Goal: Task Accomplishment & Management: Manage account settings

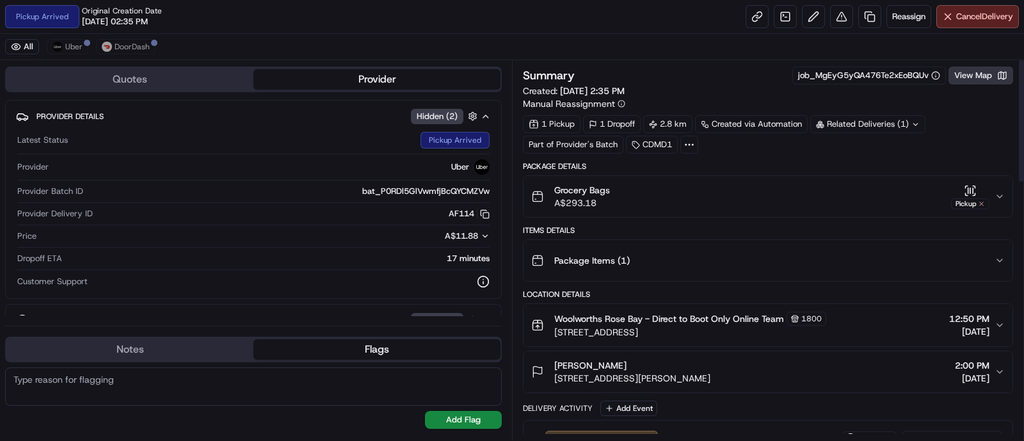
click at [966, 83] on button "View Map" at bounding box center [981, 76] width 65 height 18
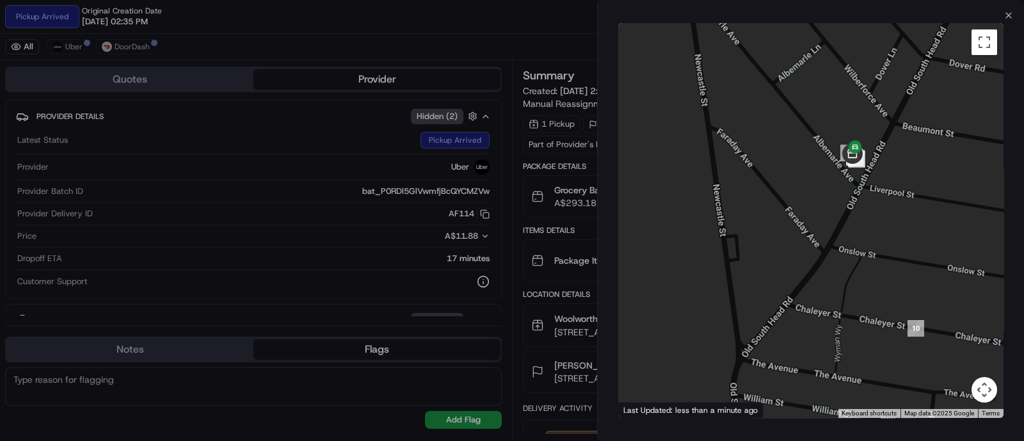
drag, startPoint x: 901, startPoint y: 108, endPoint x: 847, endPoint y: 298, distance: 197.7
click at [847, 298] on div at bounding box center [810, 220] width 385 height 395
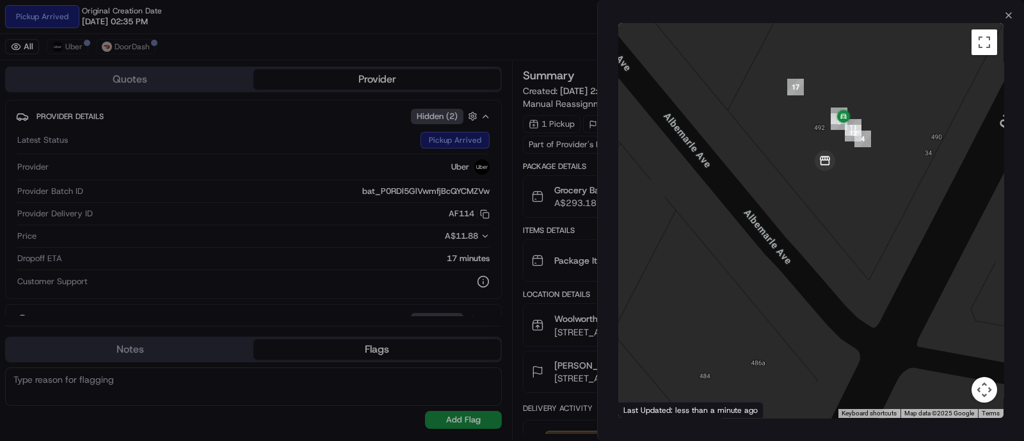
drag, startPoint x: 799, startPoint y: 150, endPoint x: 865, endPoint y: 198, distance: 81.2
click at [865, 198] on div at bounding box center [810, 220] width 385 height 395
click at [1008, 13] on icon "button" at bounding box center [1009, 15] width 10 height 10
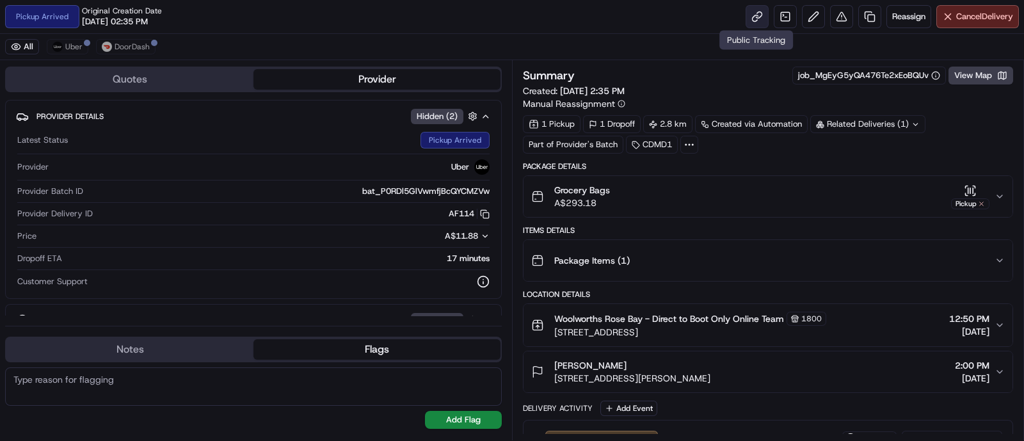
click at [749, 24] on link at bounding box center [757, 16] width 23 height 23
click at [970, 76] on button "View Map" at bounding box center [981, 76] width 65 height 18
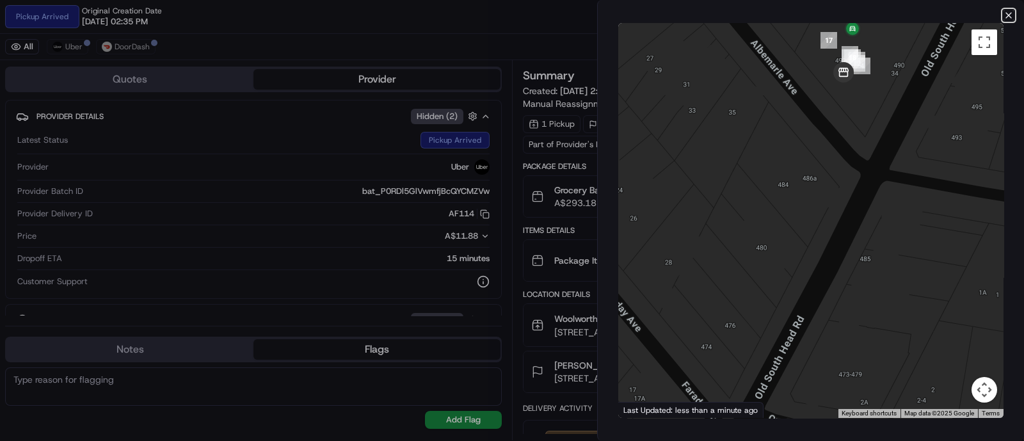
click at [1009, 14] on icon "button" at bounding box center [1008, 15] width 5 height 5
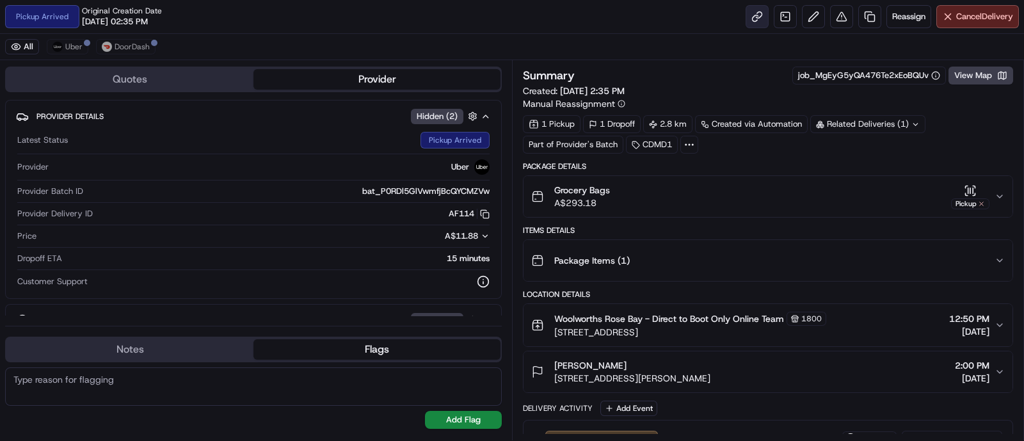
click at [760, 18] on link at bounding box center [757, 16] width 23 height 23
click at [968, 190] on icon "button" at bounding box center [968, 190] width 0 height 5
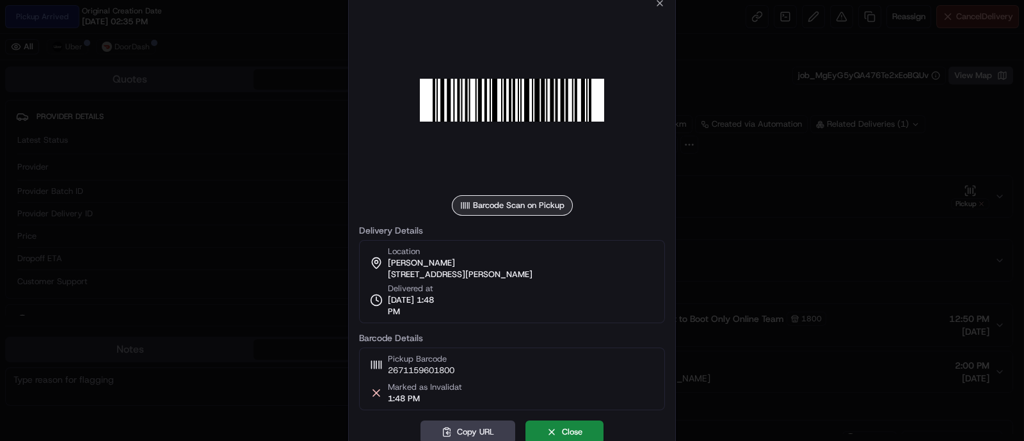
click at [888, 108] on div at bounding box center [512, 220] width 1024 height 441
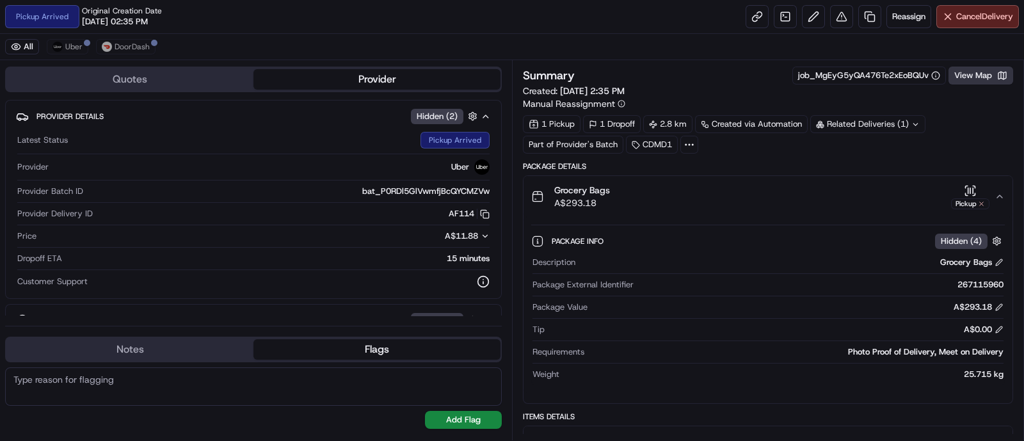
click at [965, 67] on button "View Map" at bounding box center [981, 76] width 65 height 18
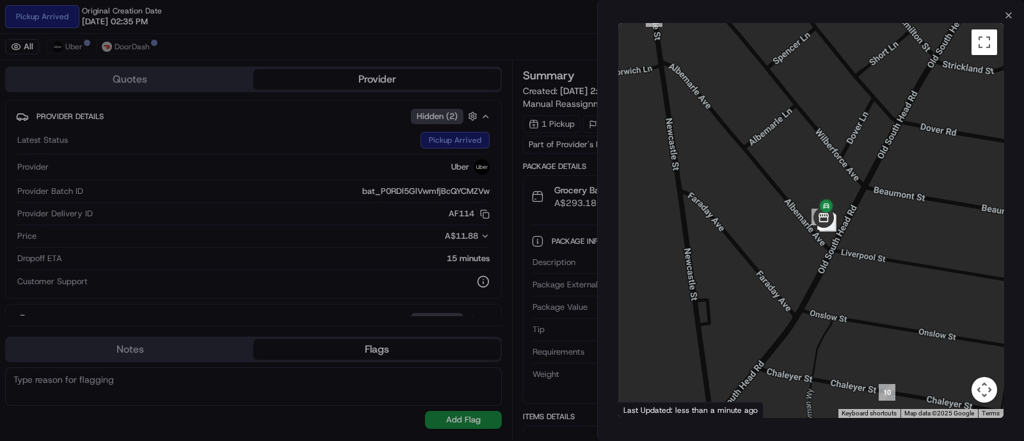
drag, startPoint x: 852, startPoint y: 233, endPoint x: 806, endPoint y: 79, distance: 160.8
click at [806, 79] on div at bounding box center [810, 220] width 385 height 395
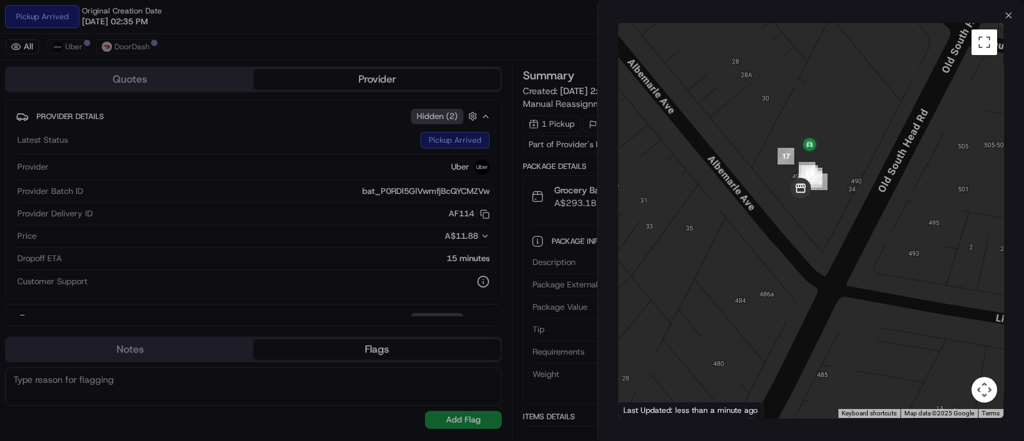
drag, startPoint x: 865, startPoint y: 325, endPoint x: 821, endPoint y: 30, distance: 297.6
click at [821, 30] on div at bounding box center [810, 220] width 385 height 395
click at [1009, 15] on icon "button" at bounding box center [1008, 15] width 5 height 5
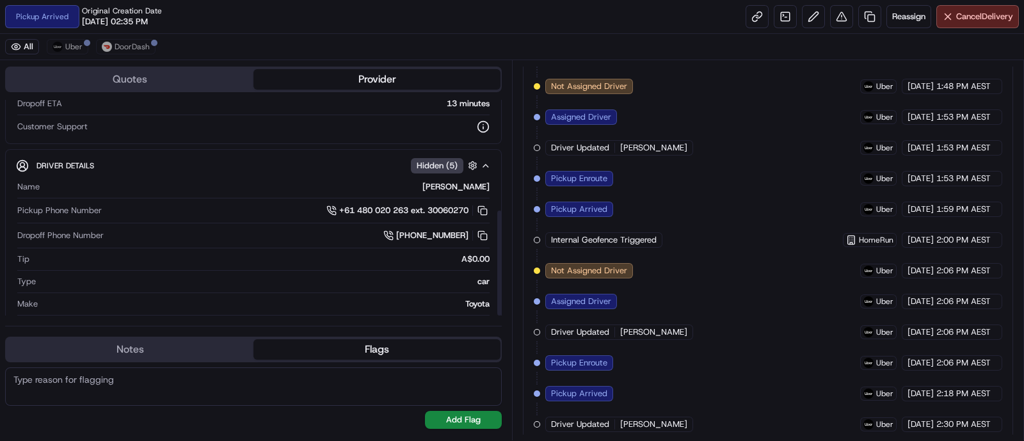
scroll to position [227, 0]
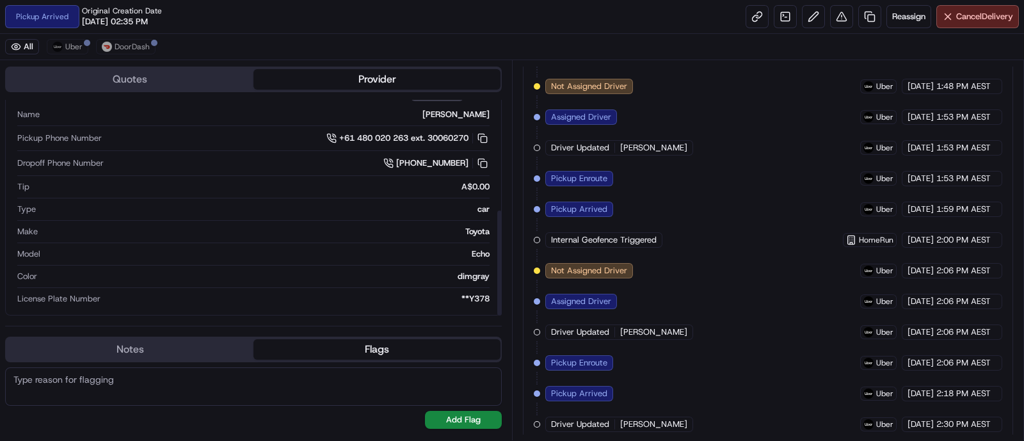
click at [164, 374] on textarea at bounding box center [253, 386] width 497 height 38
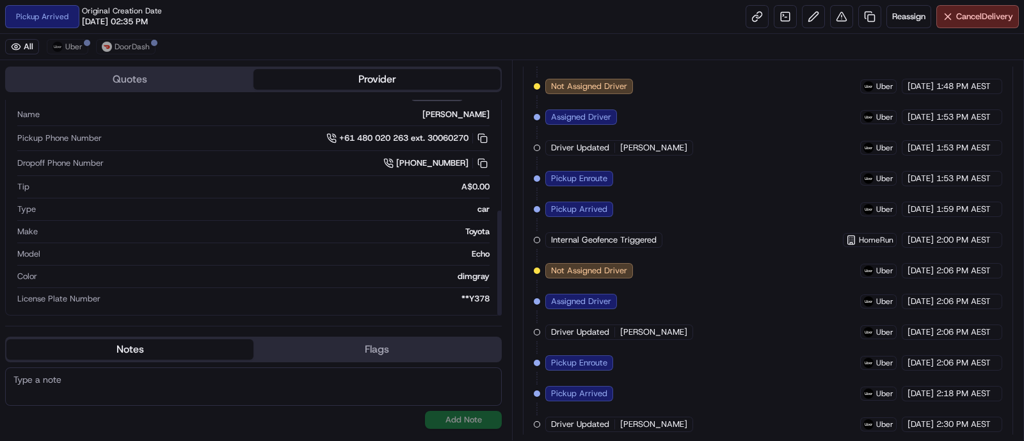
click at [148, 347] on button "Notes" at bounding box center [129, 349] width 247 height 20
click at [130, 385] on textarea at bounding box center [253, 386] width 497 height 38
type textarea "D"
type textarea "C"
click at [412, 382] on textarea "Customer would like the order to be left unattended at the front door" at bounding box center [253, 386] width 497 height 38
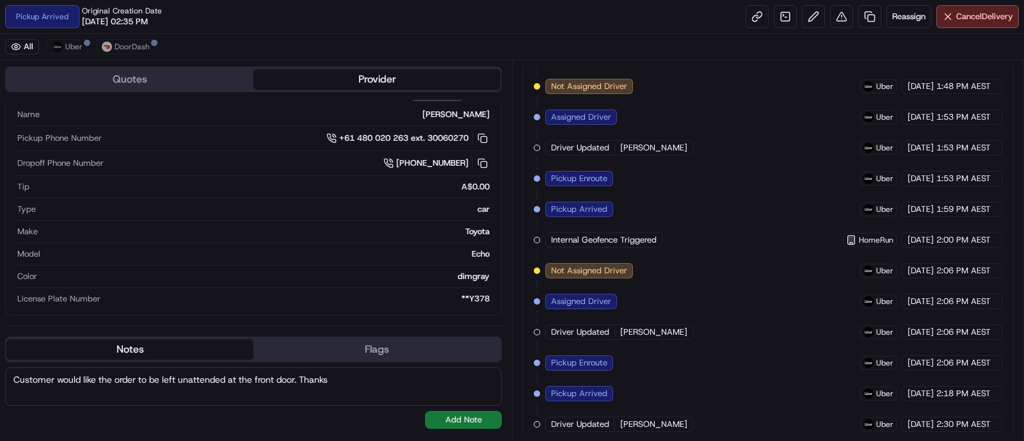
type textarea "Customer would like the order to be left unattended at the front door. Thanks"
click at [483, 417] on button "Add Note" at bounding box center [463, 420] width 77 height 18
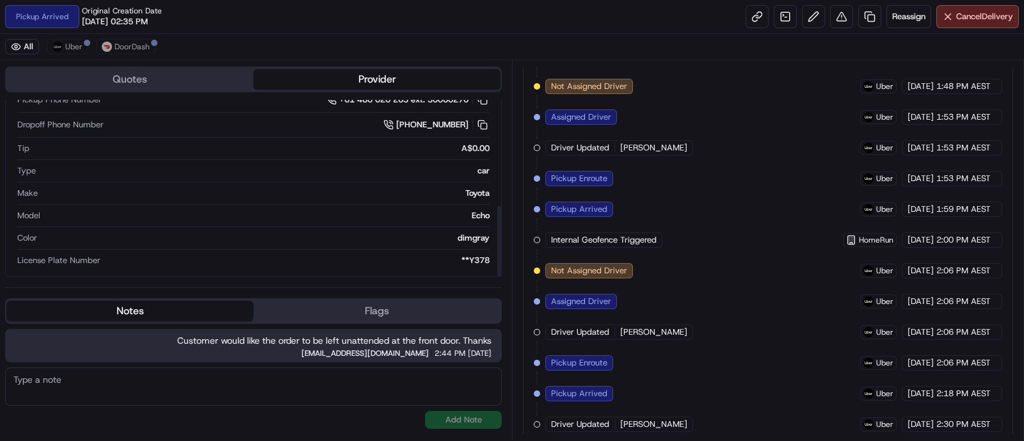
scroll to position [186, 0]
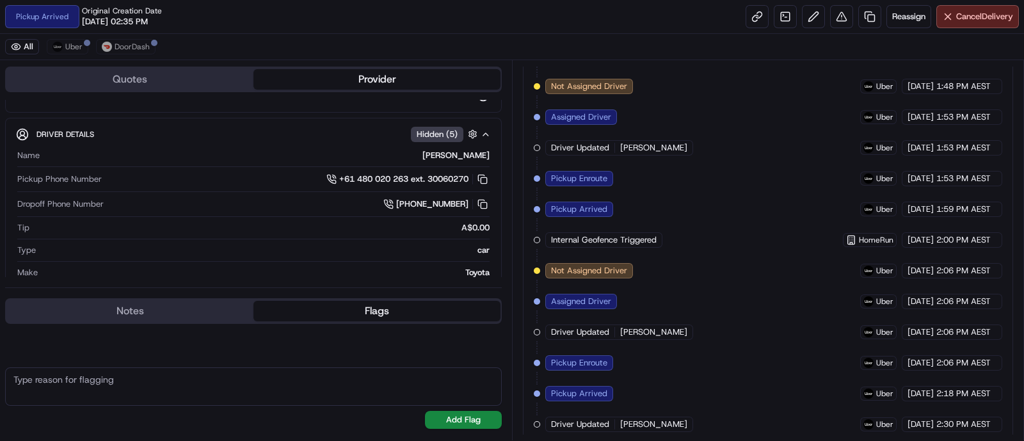
click at [368, 317] on button "Flags" at bounding box center [376, 311] width 247 height 20
click at [170, 395] on textarea at bounding box center [253, 386] width 497 height 38
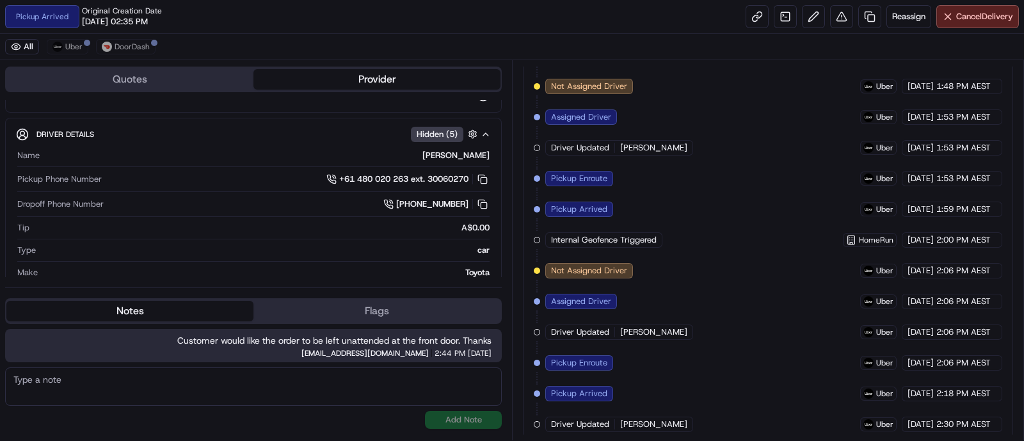
click at [128, 315] on button "Notes" at bounding box center [129, 311] width 247 height 20
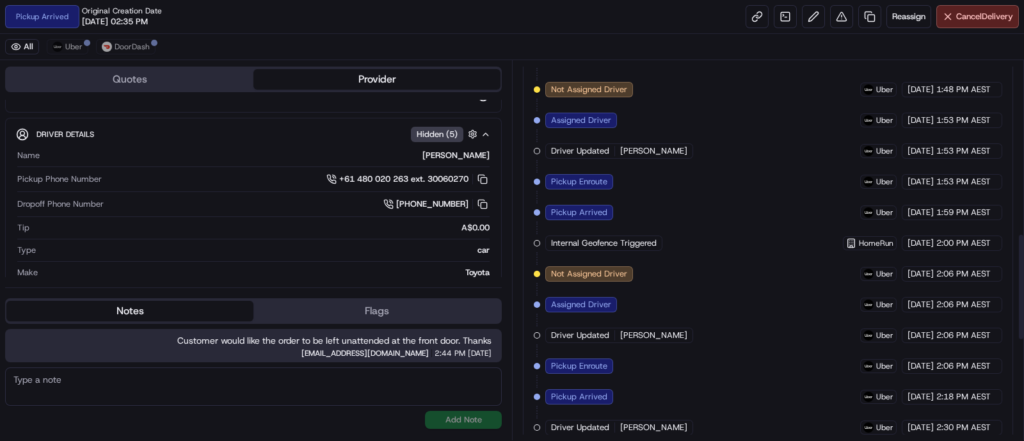
scroll to position [968, 0]
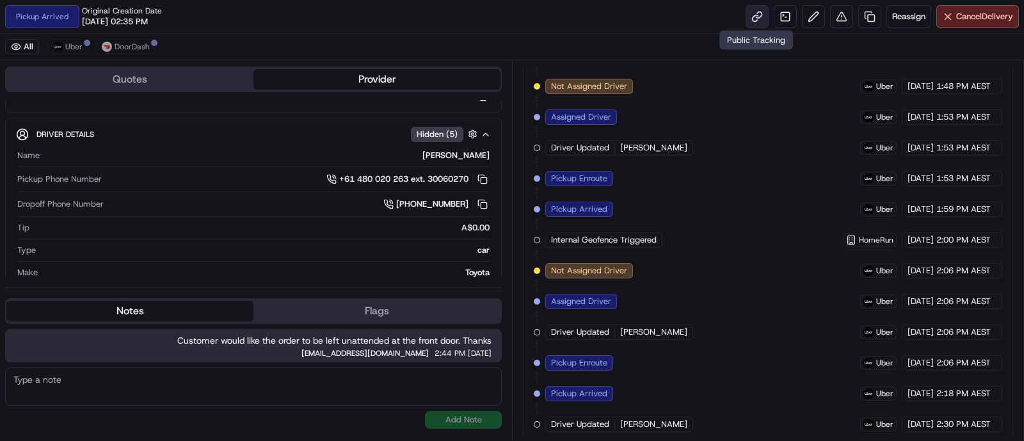
click at [749, 16] on link at bounding box center [757, 16] width 23 height 23
